Goal: Task Accomplishment & Management: Understand process/instructions

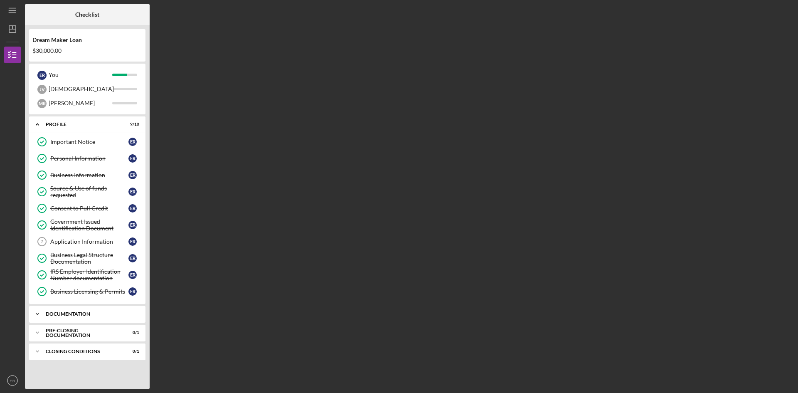
click at [73, 313] on div "Documentation" at bounding box center [90, 313] width 89 height 5
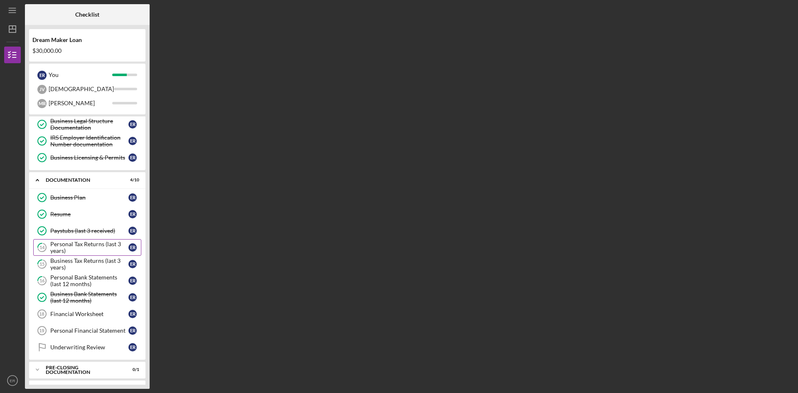
scroll to position [150, 0]
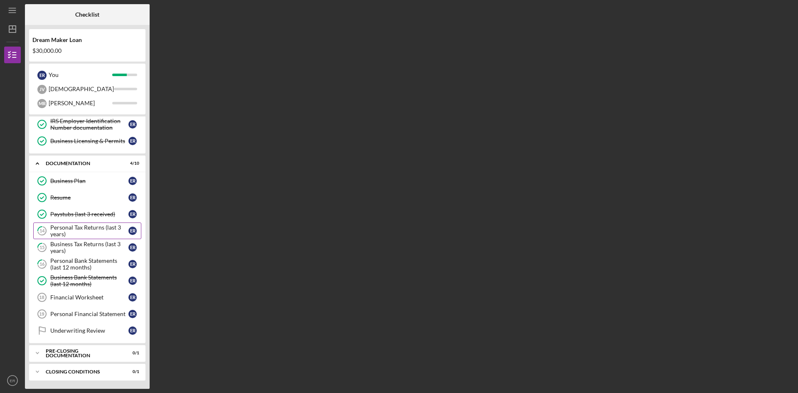
click at [81, 234] on div "Personal Tax Returns (last 3 years)" at bounding box center [89, 230] width 78 height 13
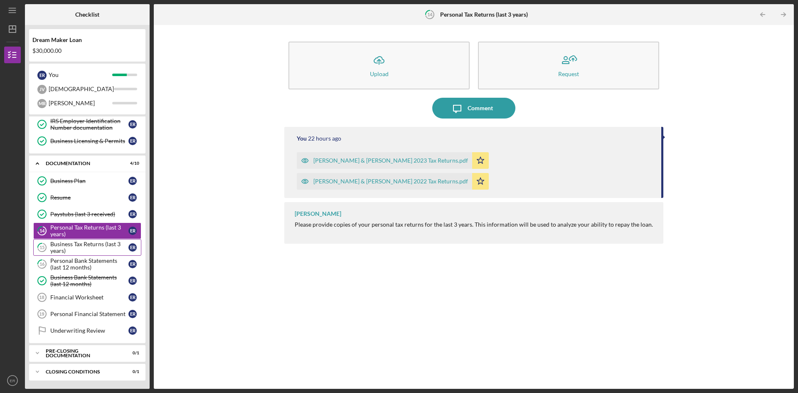
click at [79, 254] on div "Business Tax Returns (last 3 years)" at bounding box center [89, 247] width 78 height 13
